Goal: Task Accomplishment & Management: Manage account settings

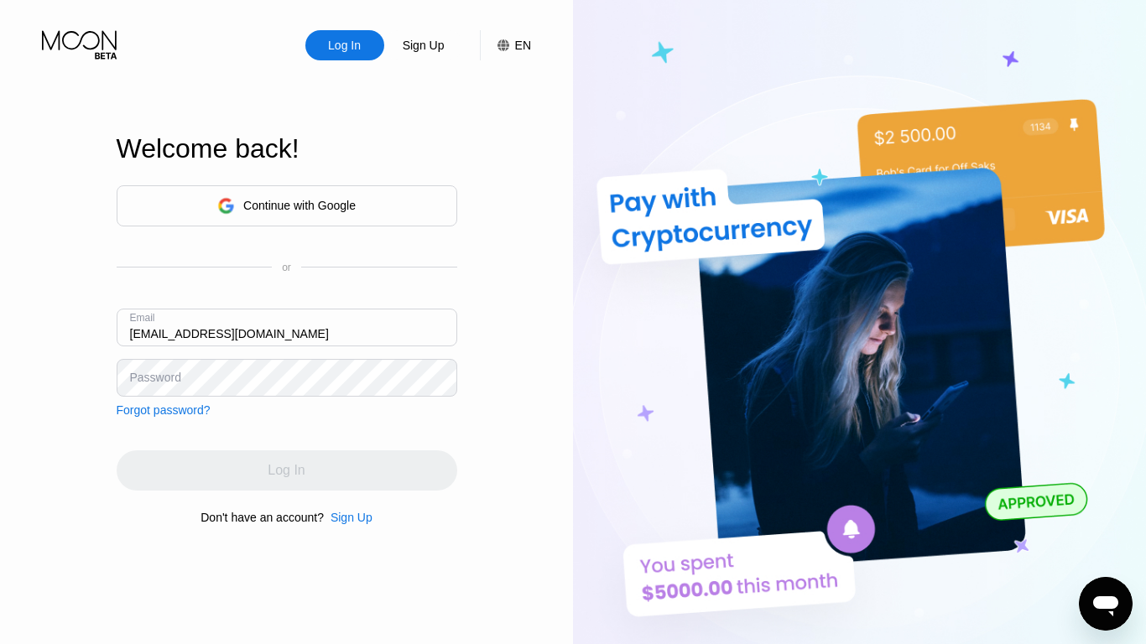
type input "[EMAIL_ADDRESS][DOMAIN_NAME]"
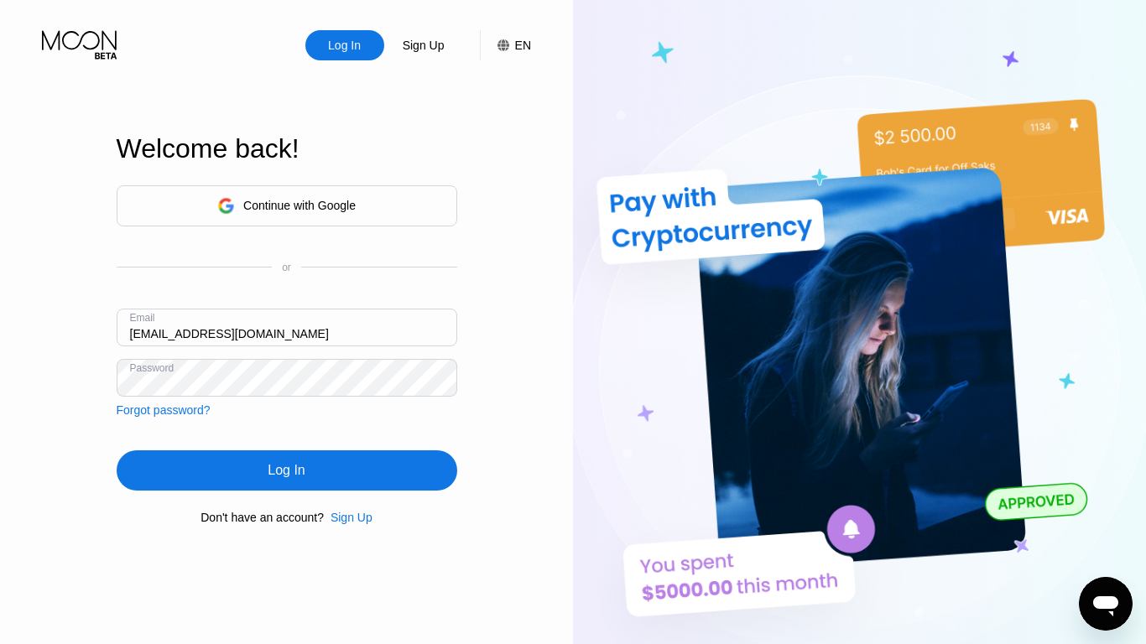
click at [286, 473] on div "Log In" at bounding box center [286, 470] width 37 height 17
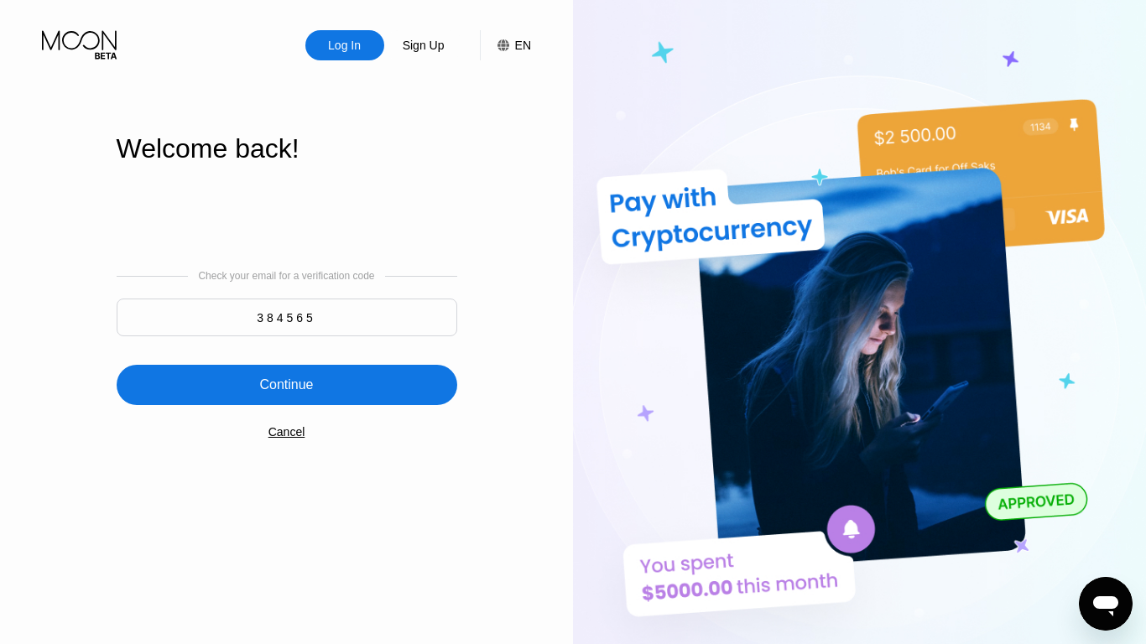
type input "384565"
click at [286, 387] on div "Continue" at bounding box center [286, 385] width 54 height 17
